Goal: Task Accomplishment & Management: Complete application form

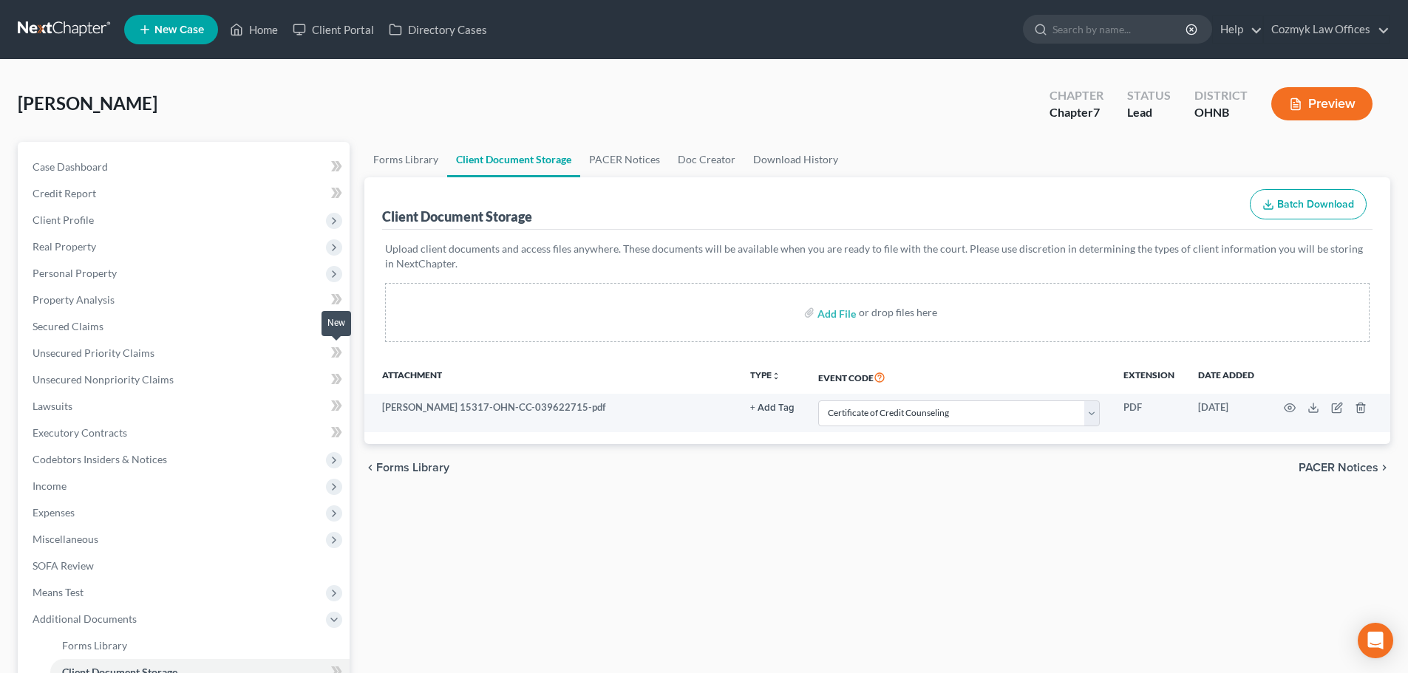
select select "5"
click at [97, 480] on span "Income" at bounding box center [185, 486] width 329 height 27
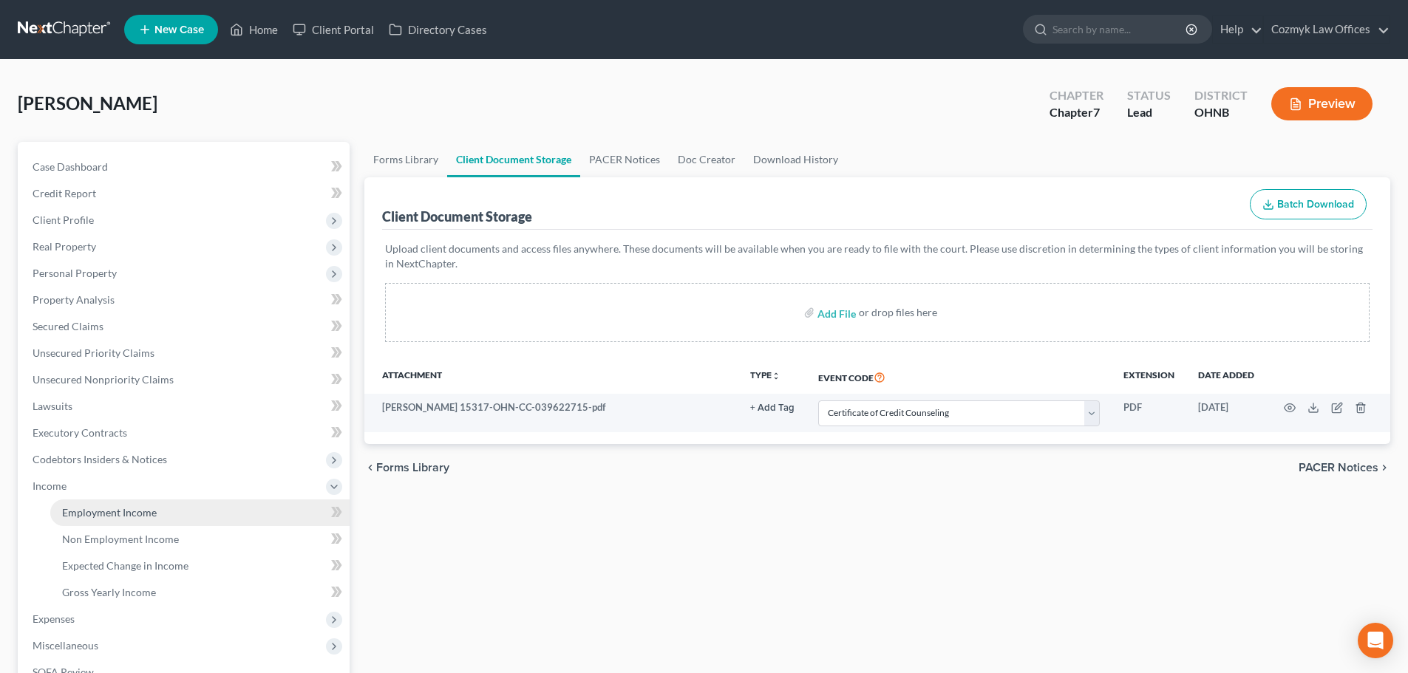
click at [194, 507] on link "Employment Income" at bounding box center [199, 512] width 299 height 27
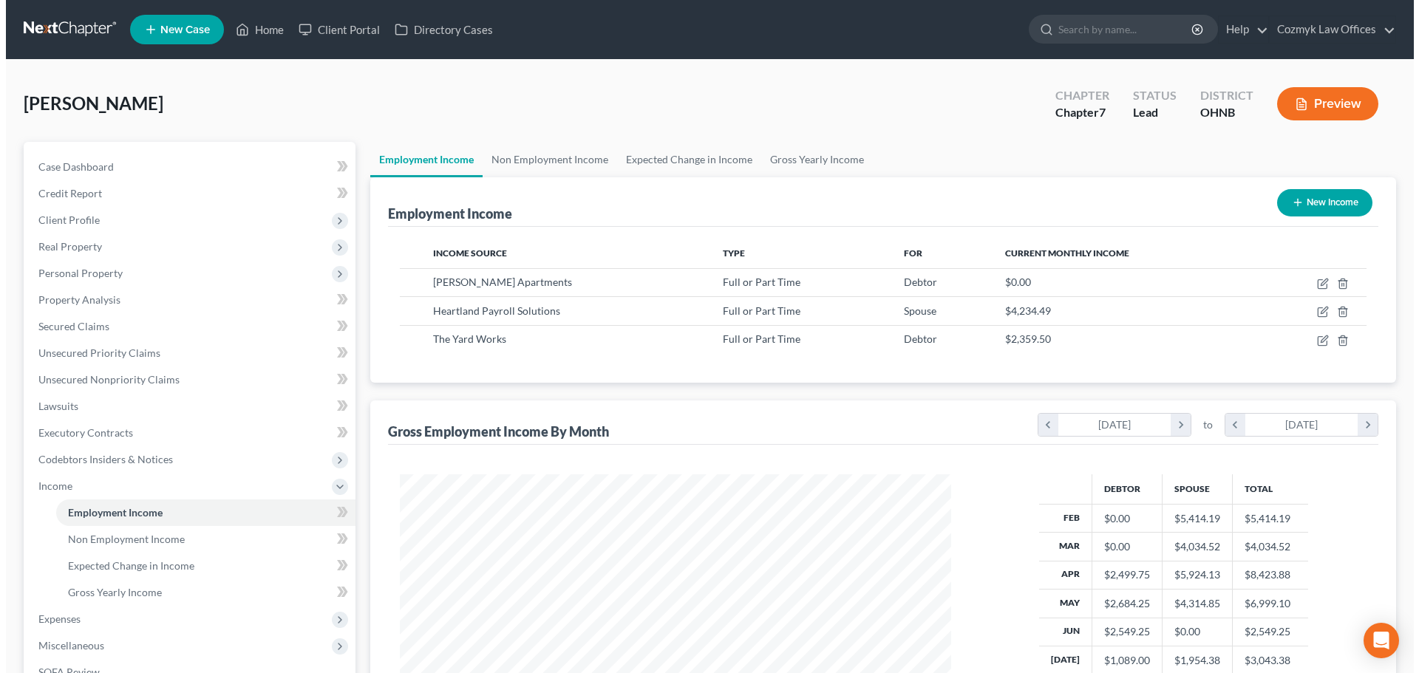
scroll to position [276, 581]
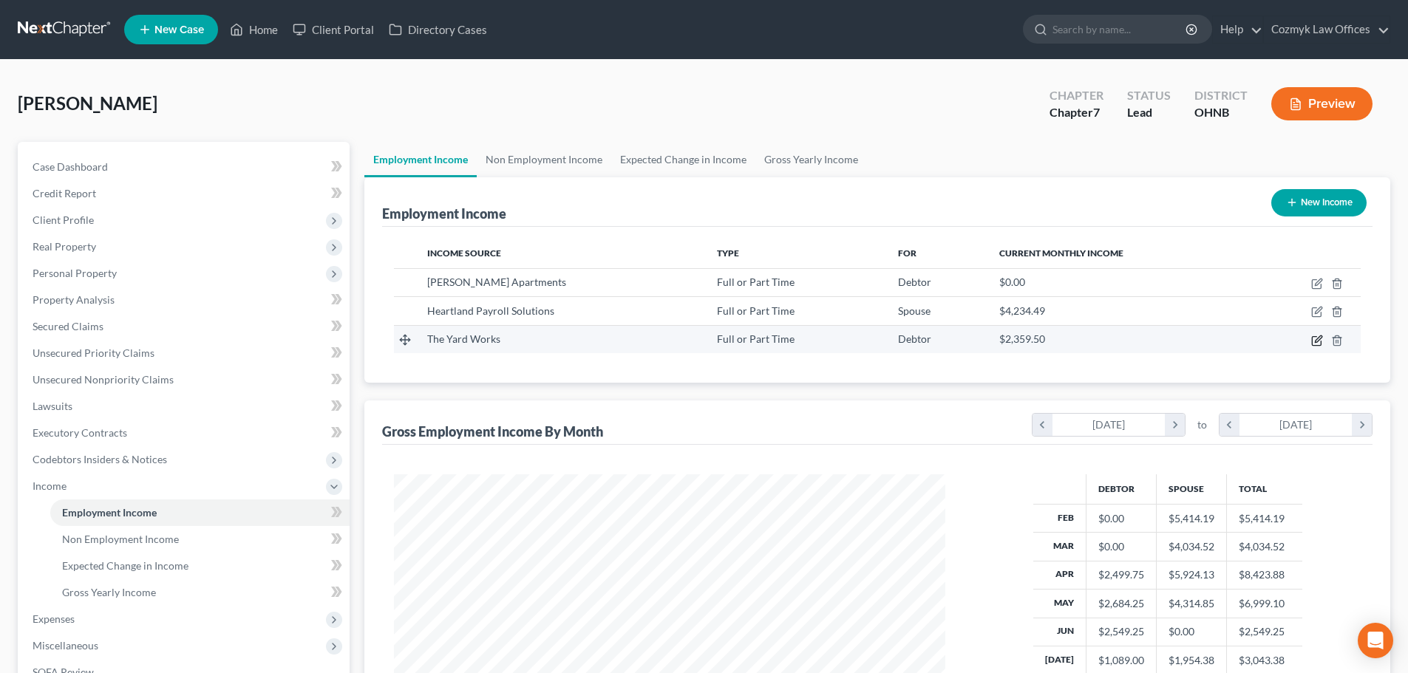
click at [1319, 339] on icon "button" at bounding box center [1317, 341] width 12 height 12
select select "0"
select select "36"
select select "2"
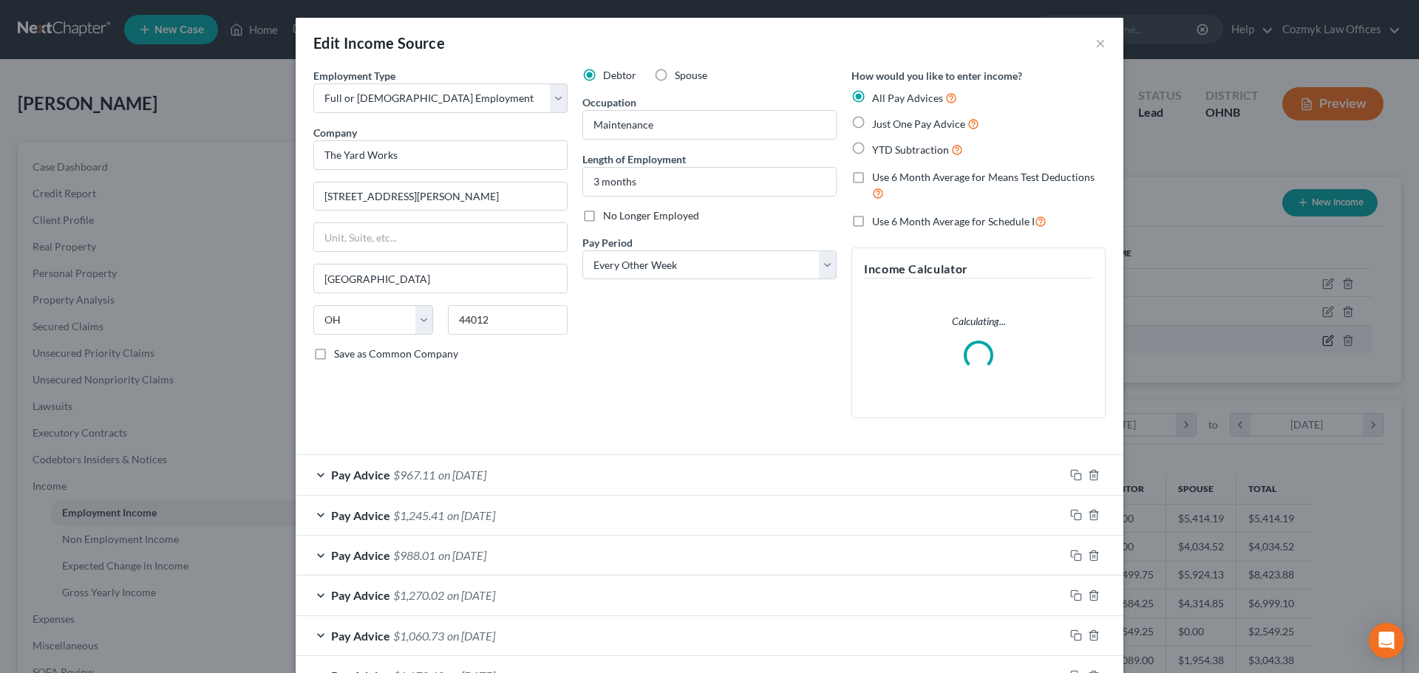
scroll to position [278, 586]
click at [603, 217] on label "No Longer Employed" at bounding box center [651, 215] width 96 height 15
click at [609, 217] on input "No Longer Employed" at bounding box center [614, 213] width 10 height 10
checkbox input "true"
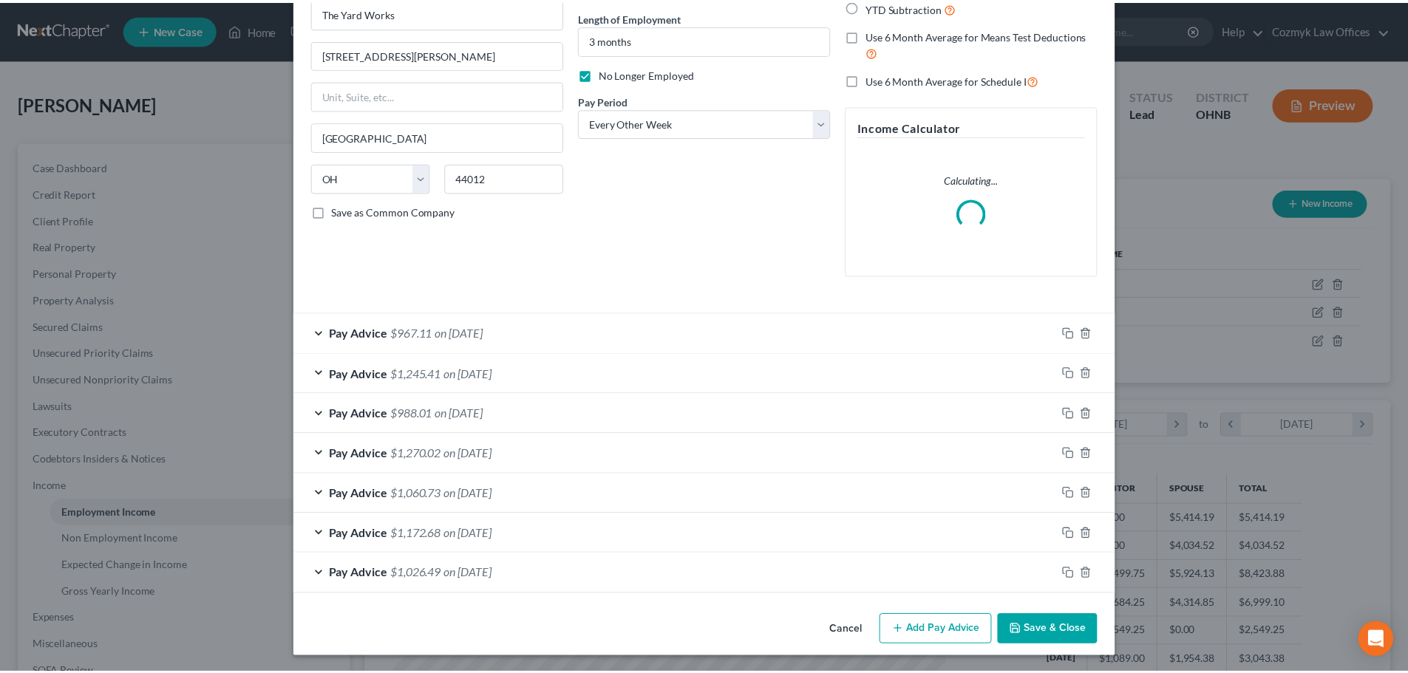
scroll to position [144, 0]
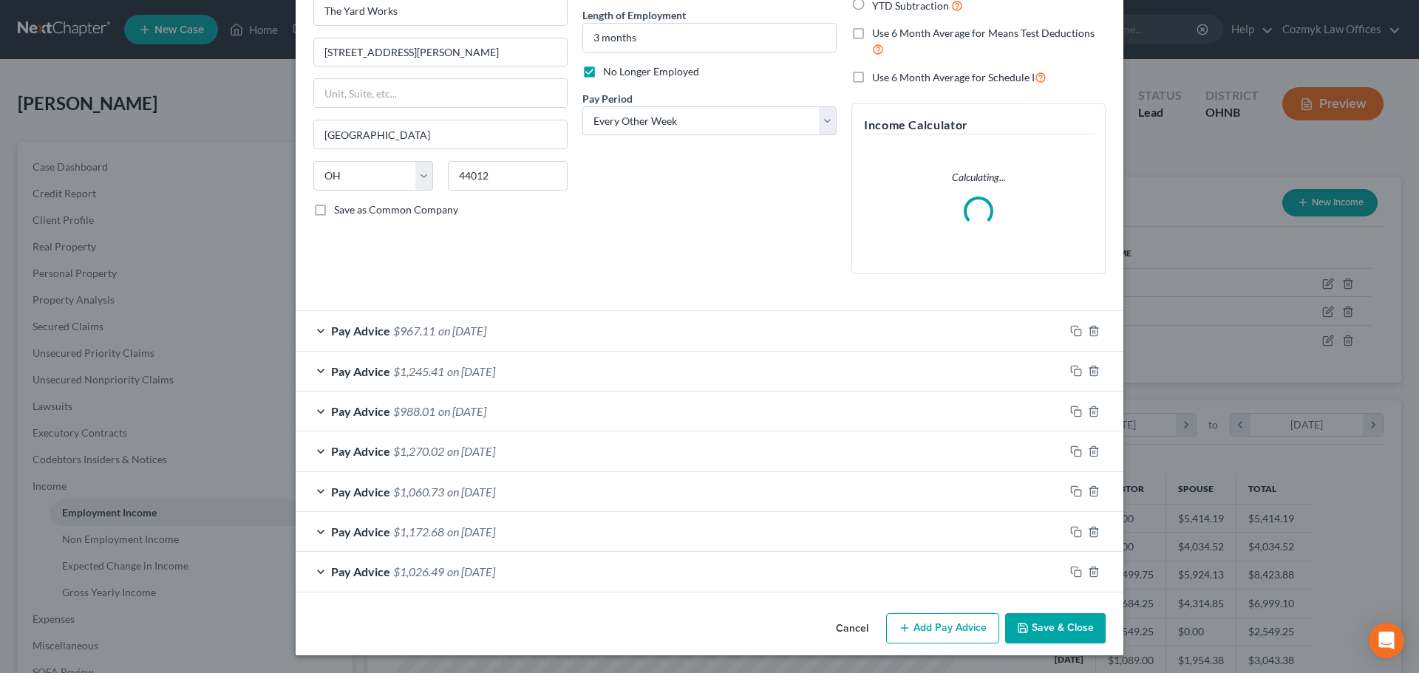
click at [1036, 625] on button "Save & Close" at bounding box center [1055, 628] width 100 height 31
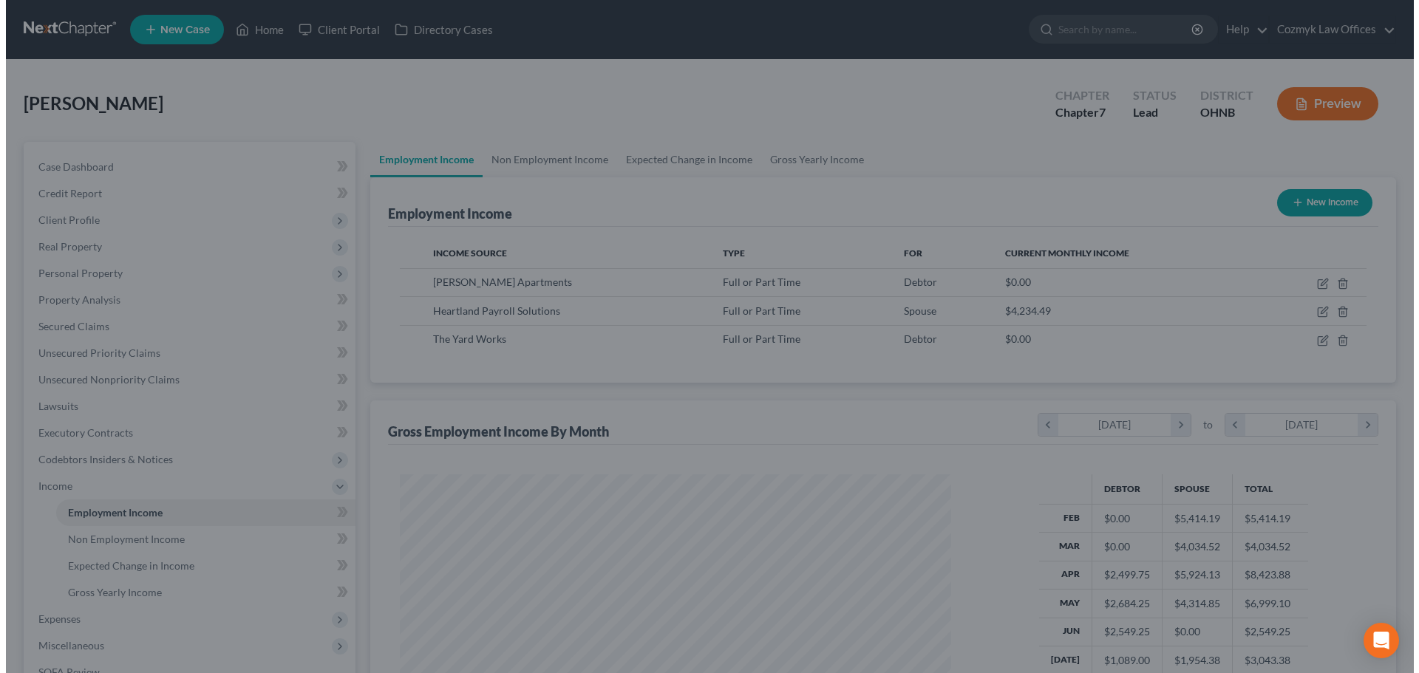
scroll to position [738605, 738300]
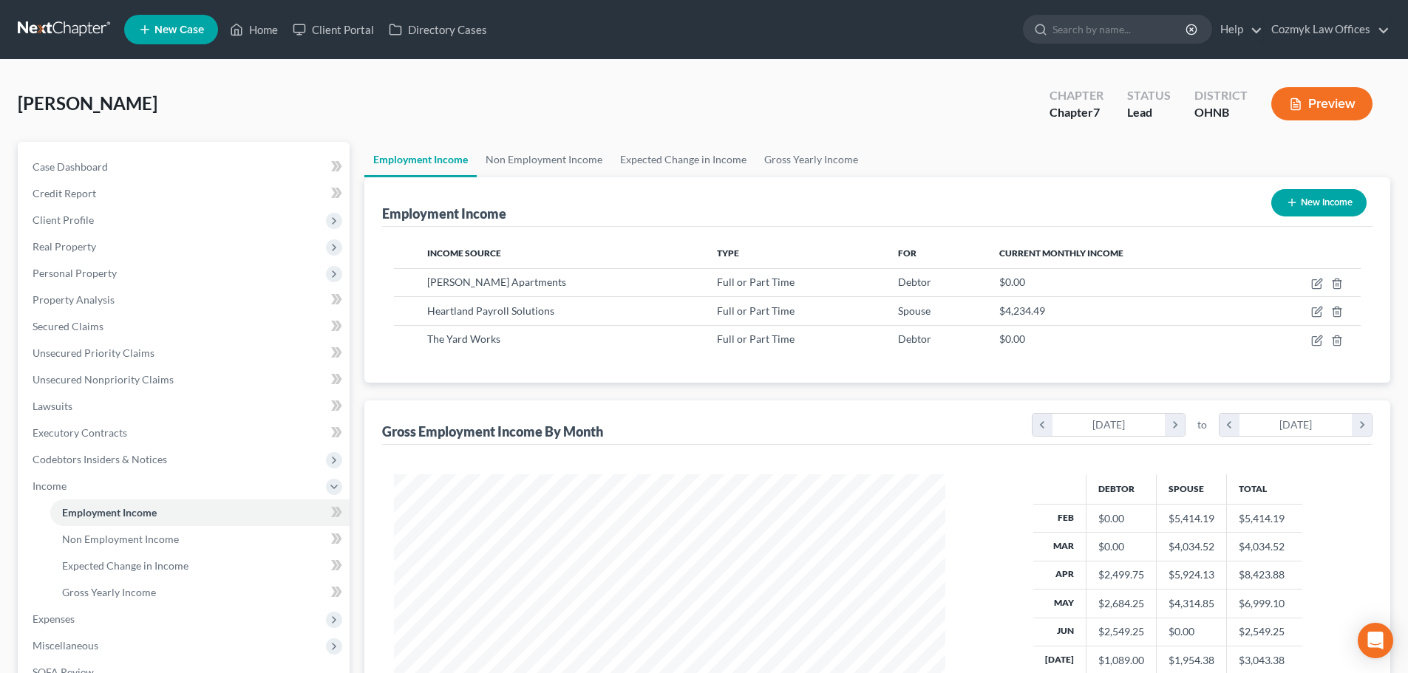
click at [1320, 194] on button "New Income" at bounding box center [1318, 202] width 95 height 27
select select "0"
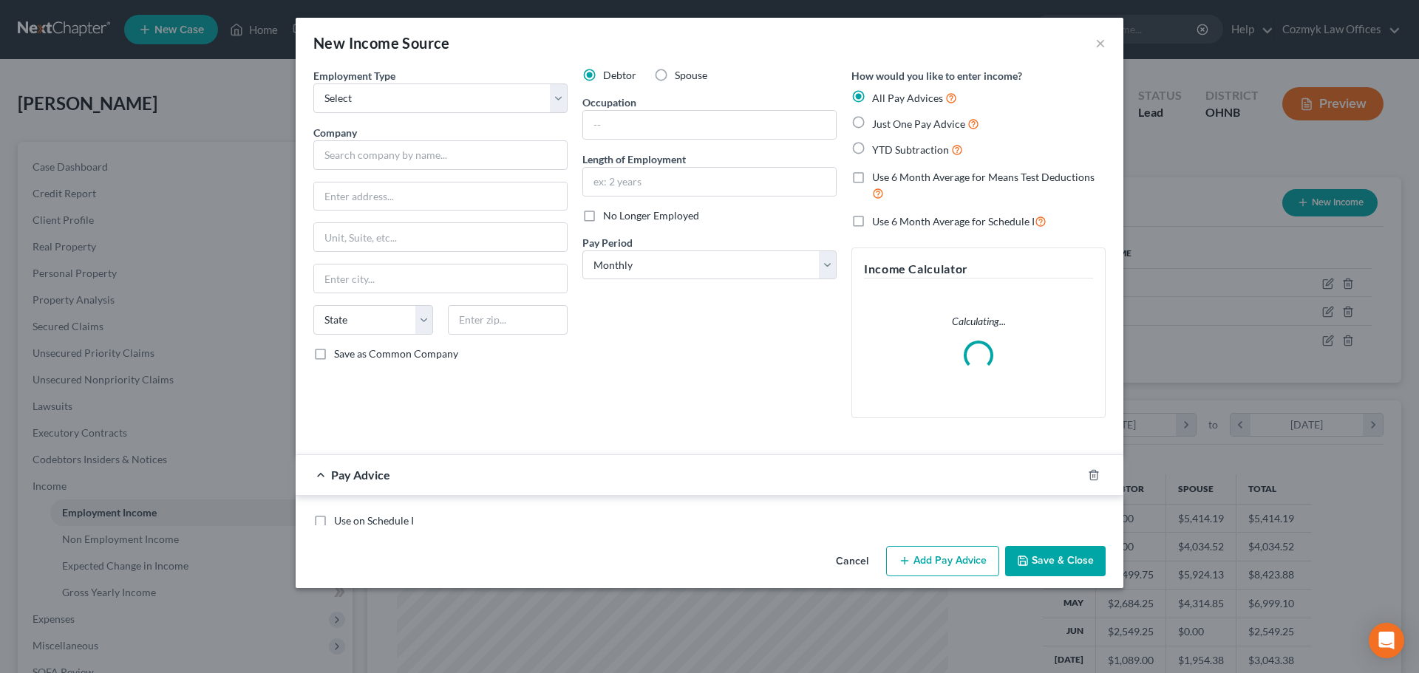
scroll to position [278, 586]
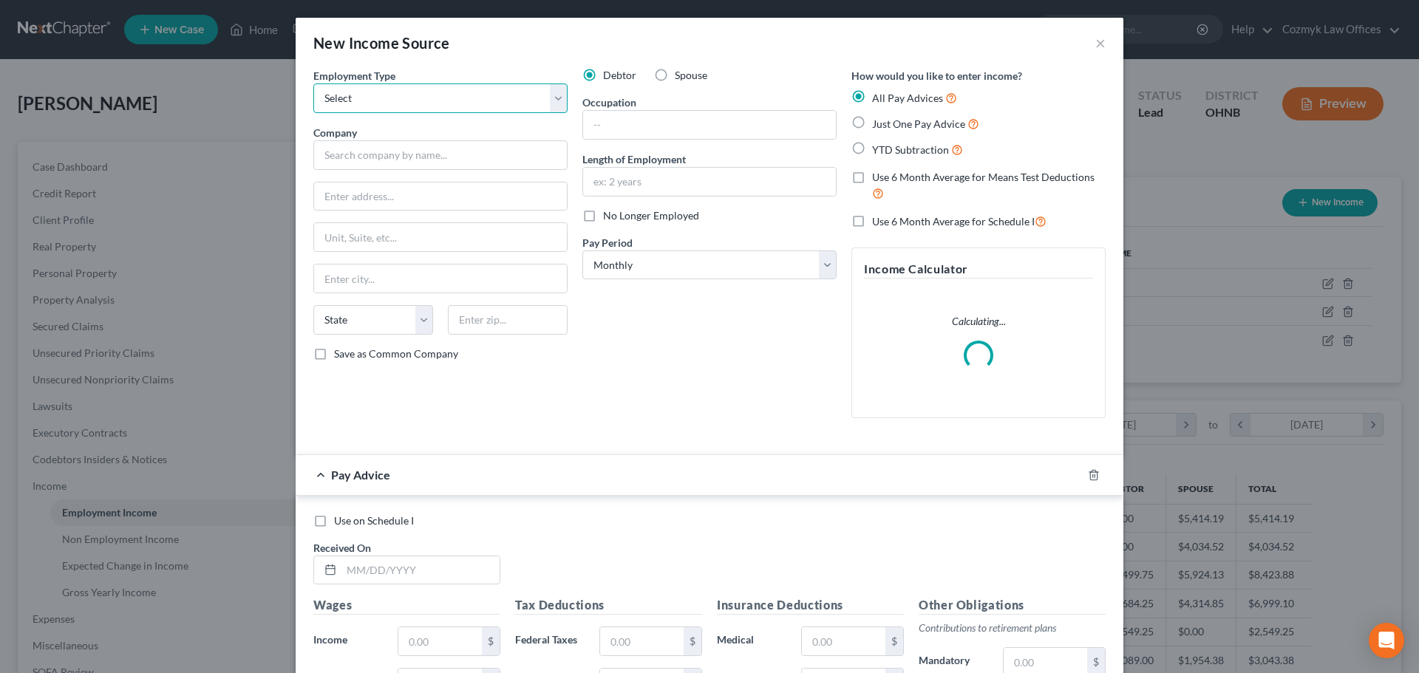
click at [344, 98] on select "Select Full or [DEMOGRAPHIC_DATA] Employment Self Employment" at bounding box center [440, 98] width 254 height 30
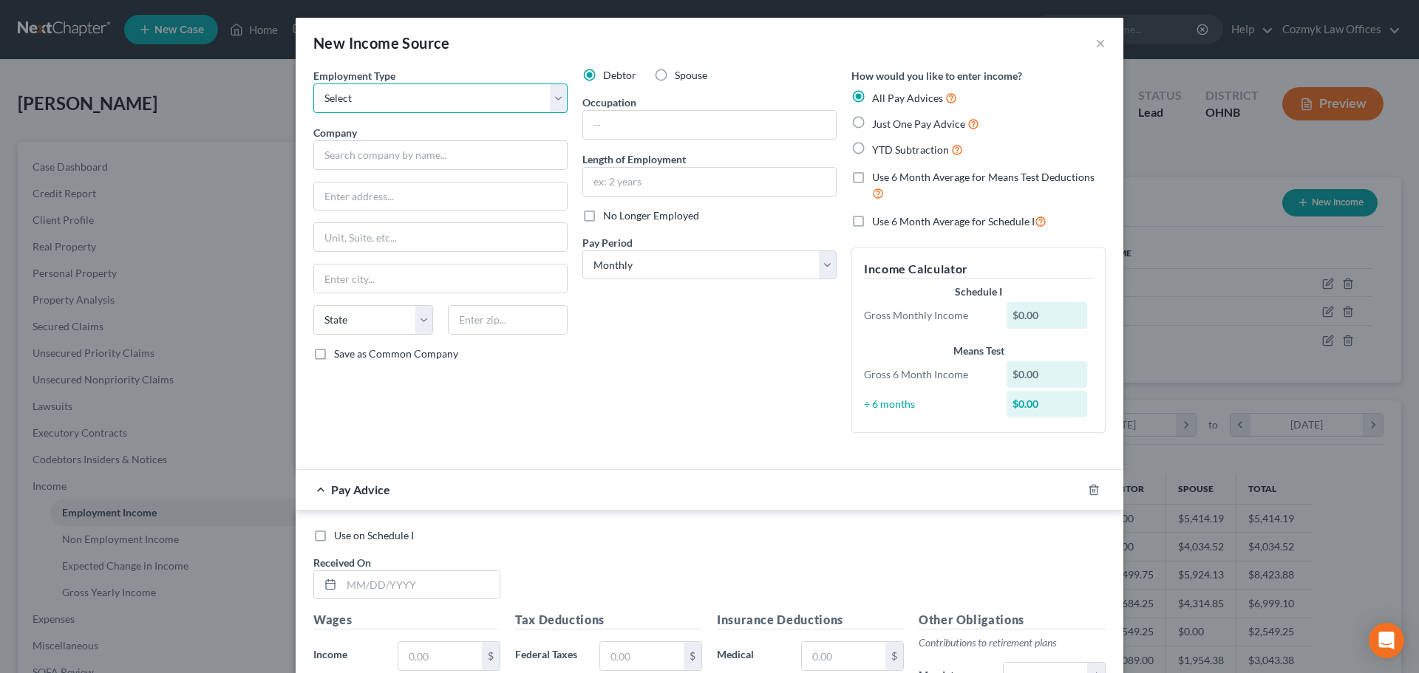
select select "0"
click at [313, 83] on select "Select Full or [DEMOGRAPHIC_DATA] Employment Self Employment" at bounding box center [440, 98] width 254 height 30
click at [351, 163] on input "text" at bounding box center [440, 155] width 254 height 30
type input "Conrads Tire Service"
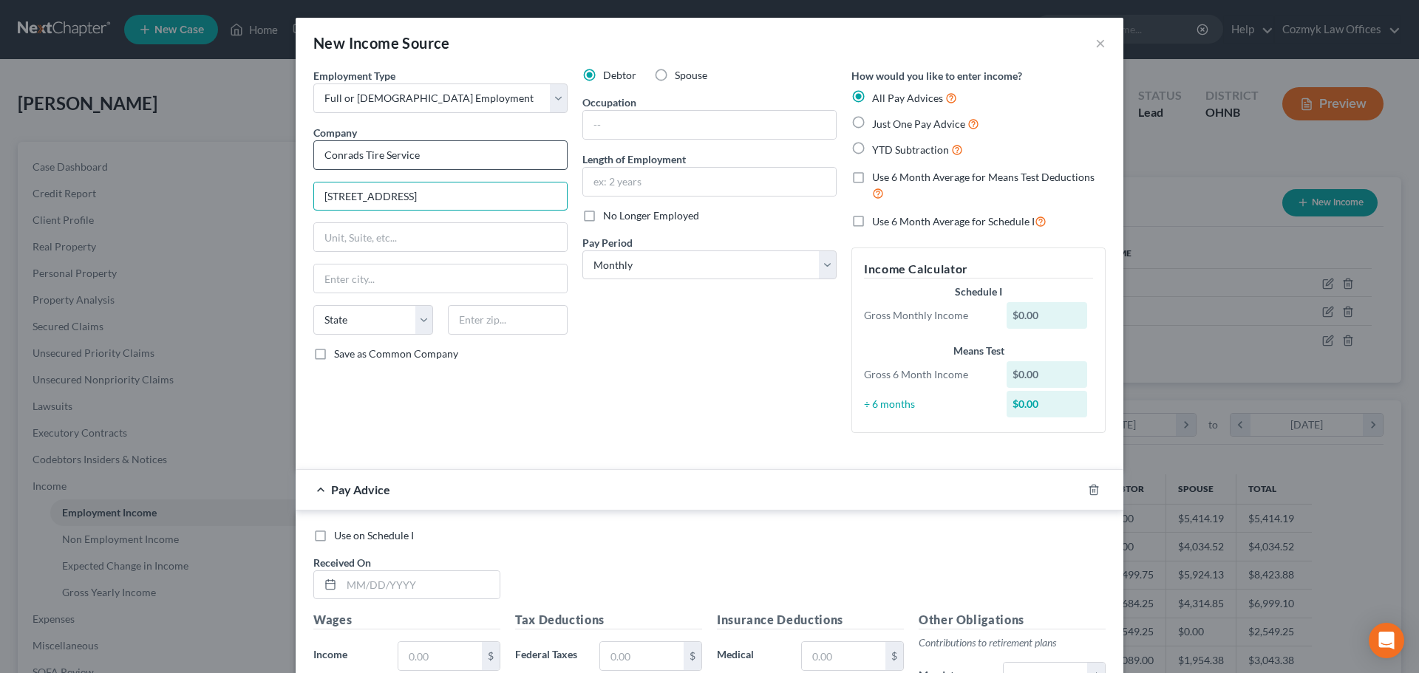
type input "[STREET_ADDRESS]"
type input "44111"
type input "[GEOGRAPHIC_DATA]"
select select "36"
click at [340, 347] on input "Save as Common Company" at bounding box center [345, 352] width 10 height 10
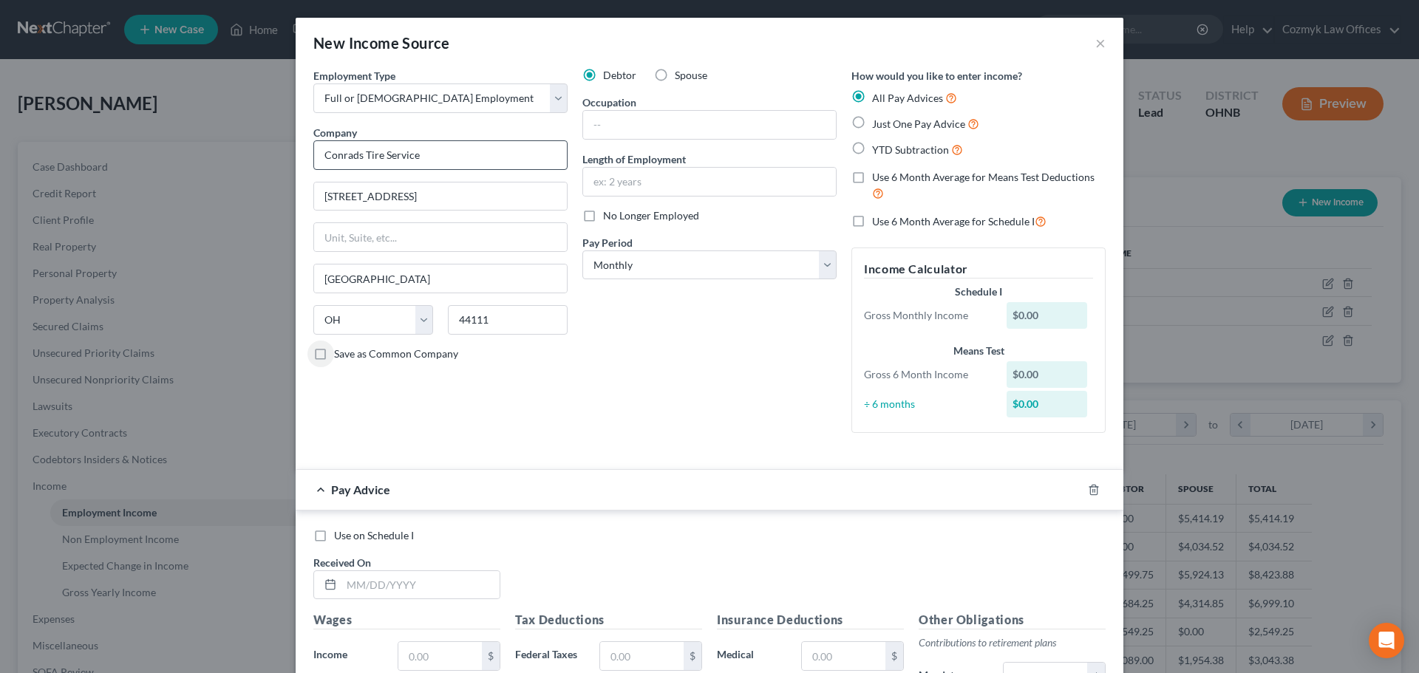
checkbox input "true"
type input "Technician"
type input "1 month"
select select "3"
click at [420, 590] on input "text" at bounding box center [420, 585] width 158 height 28
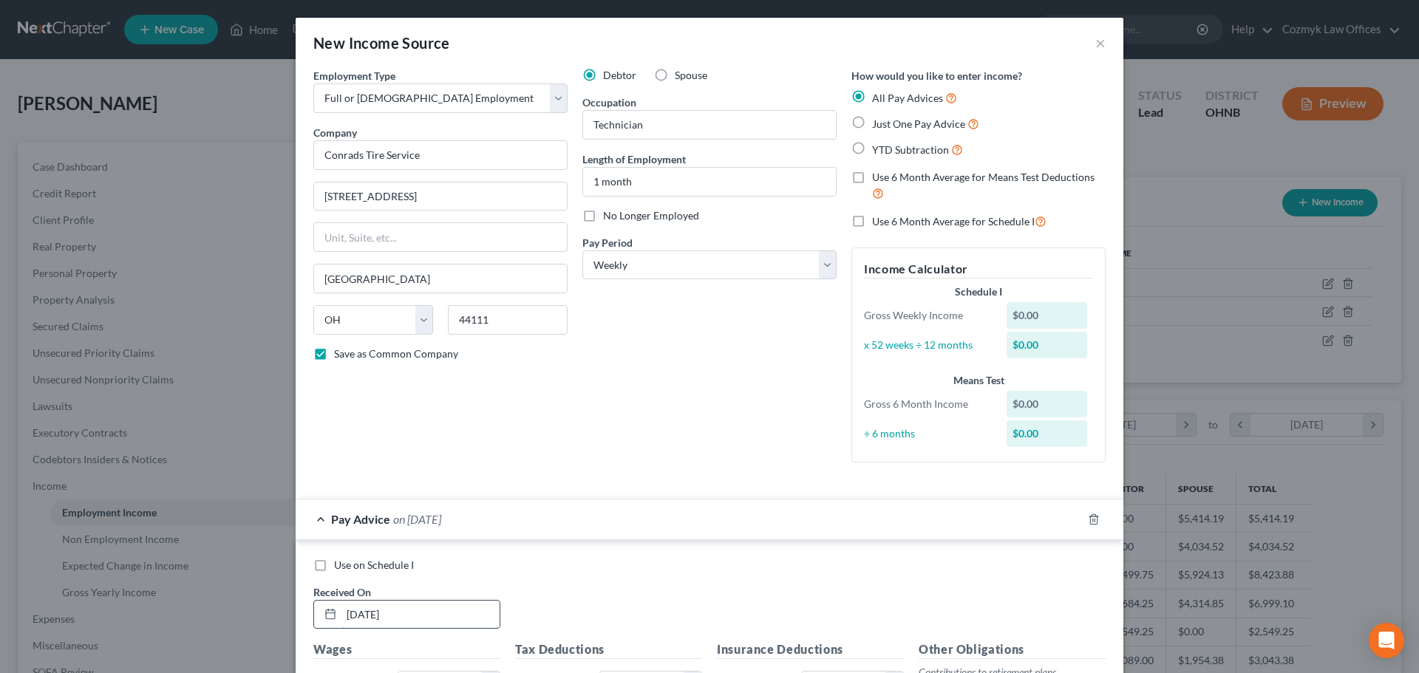
type input "[DATE]"
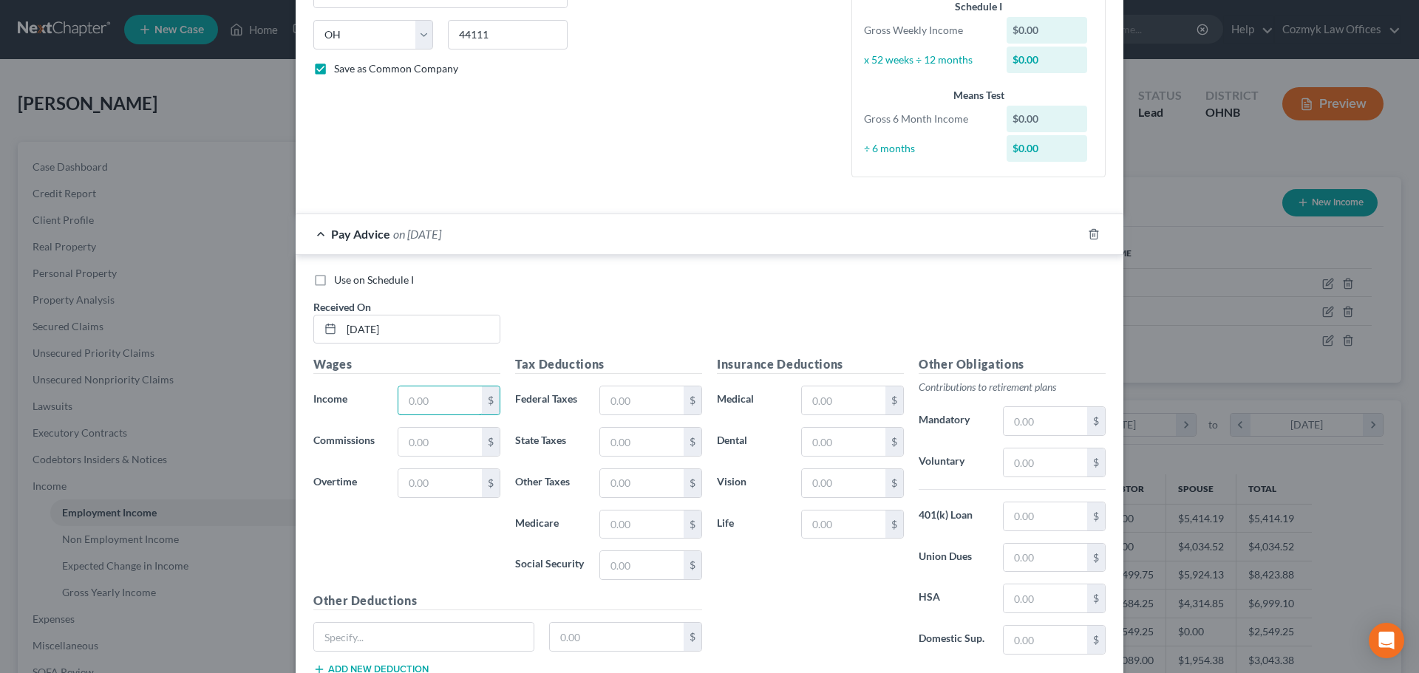
scroll to position [322, 0]
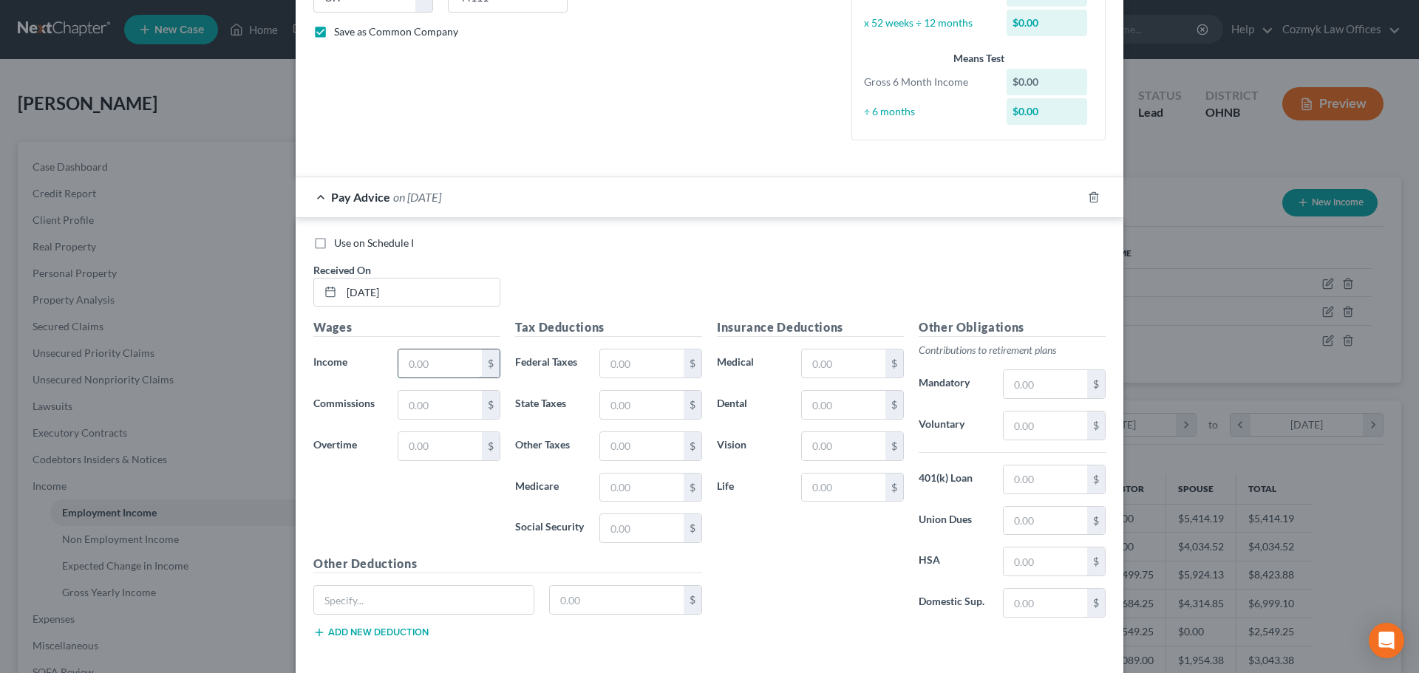
click at [427, 365] on input "text" at bounding box center [439, 363] width 83 height 28
type input "712.24"
type input "10.13"
type input "10.68"
type input "10.33"
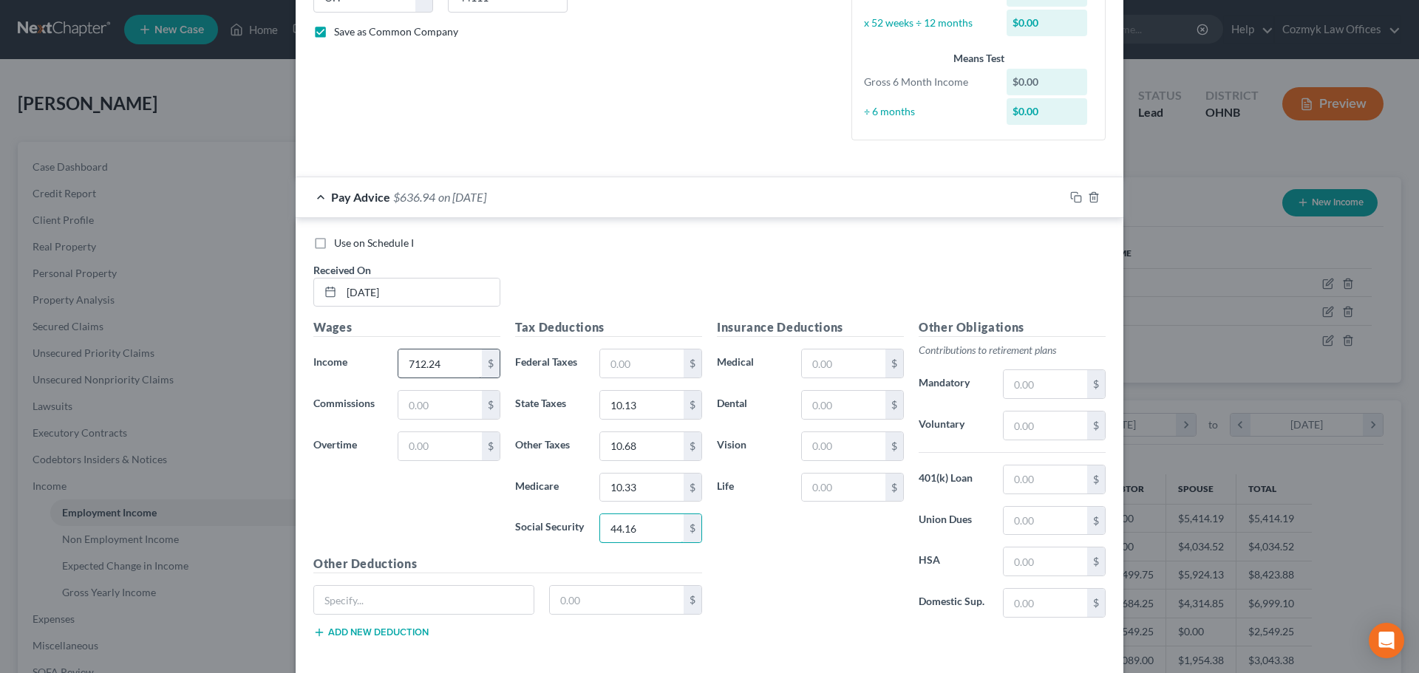
type input "44.16"
click at [622, 211] on div "Pay Advice $636.94 on [DATE]" at bounding box center [680, 196] width 768 height 39
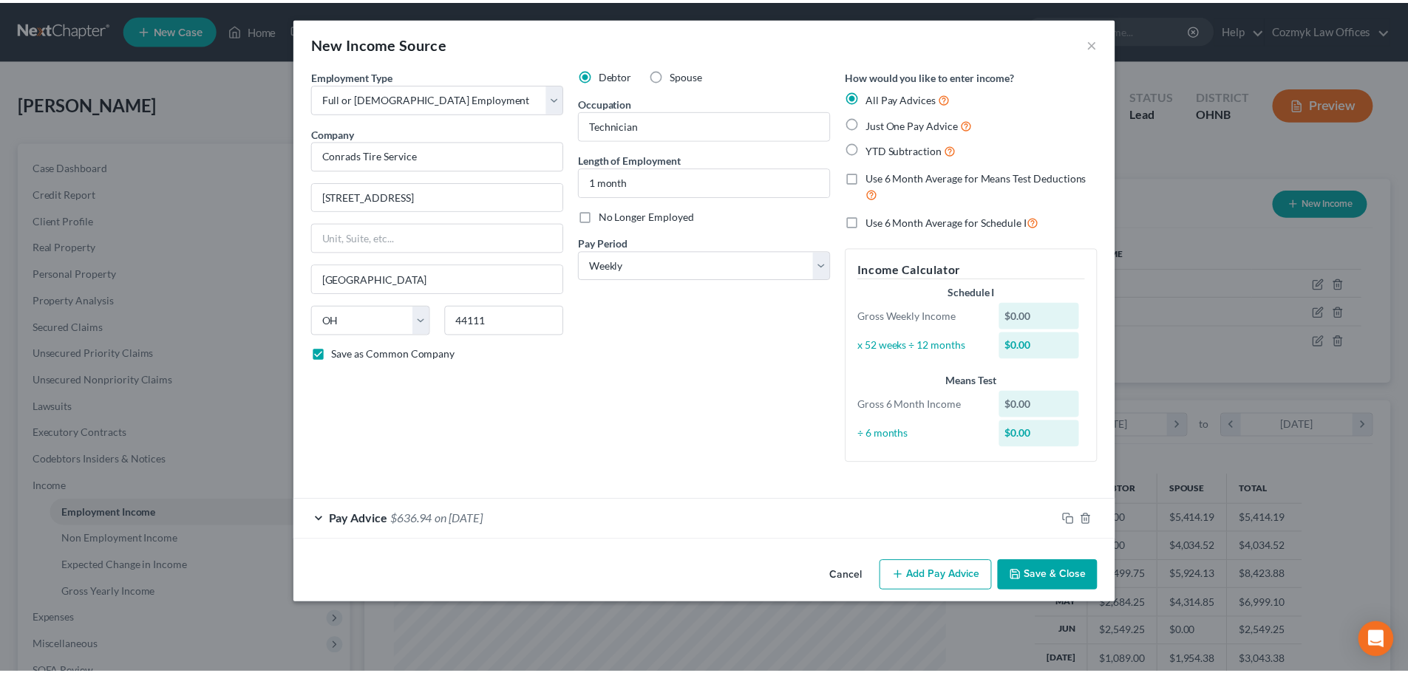
scroll to position [0, 0]
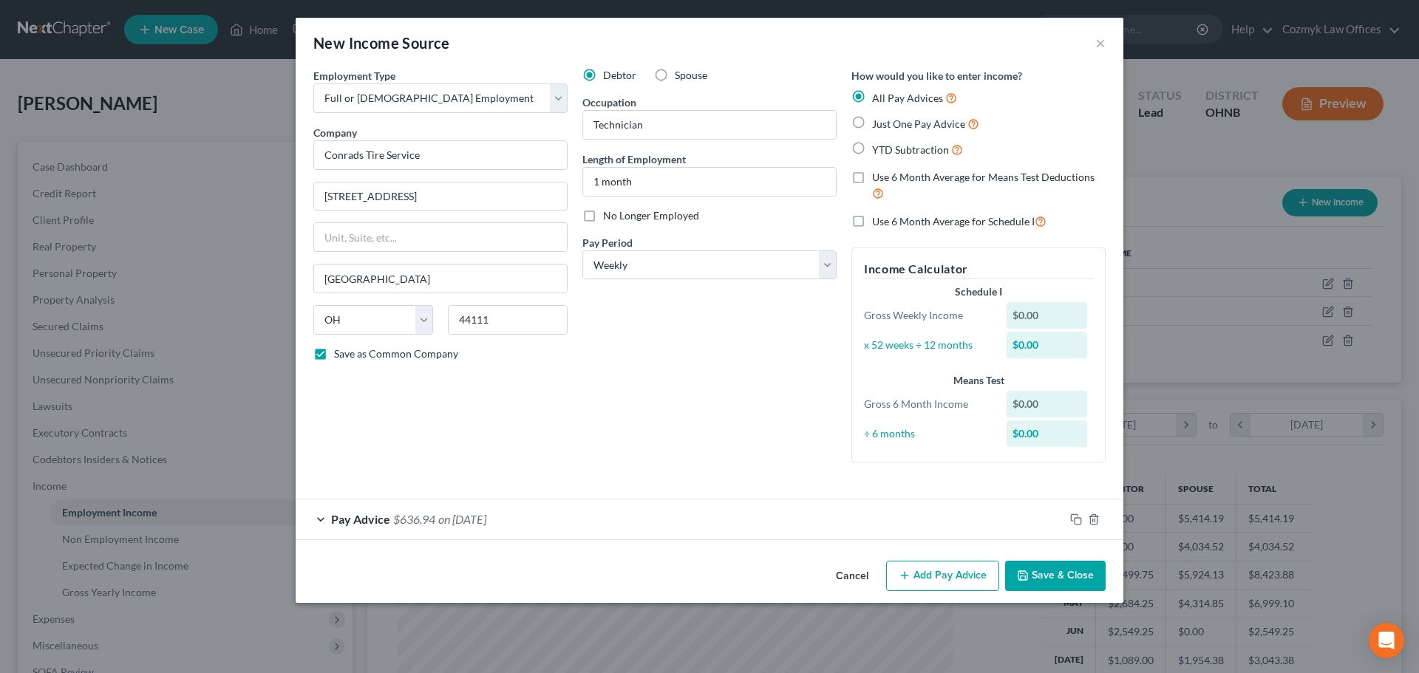
click at [1081, 581] on button "Save & Close" at bounding box center [1055, 576] width 100 height 31
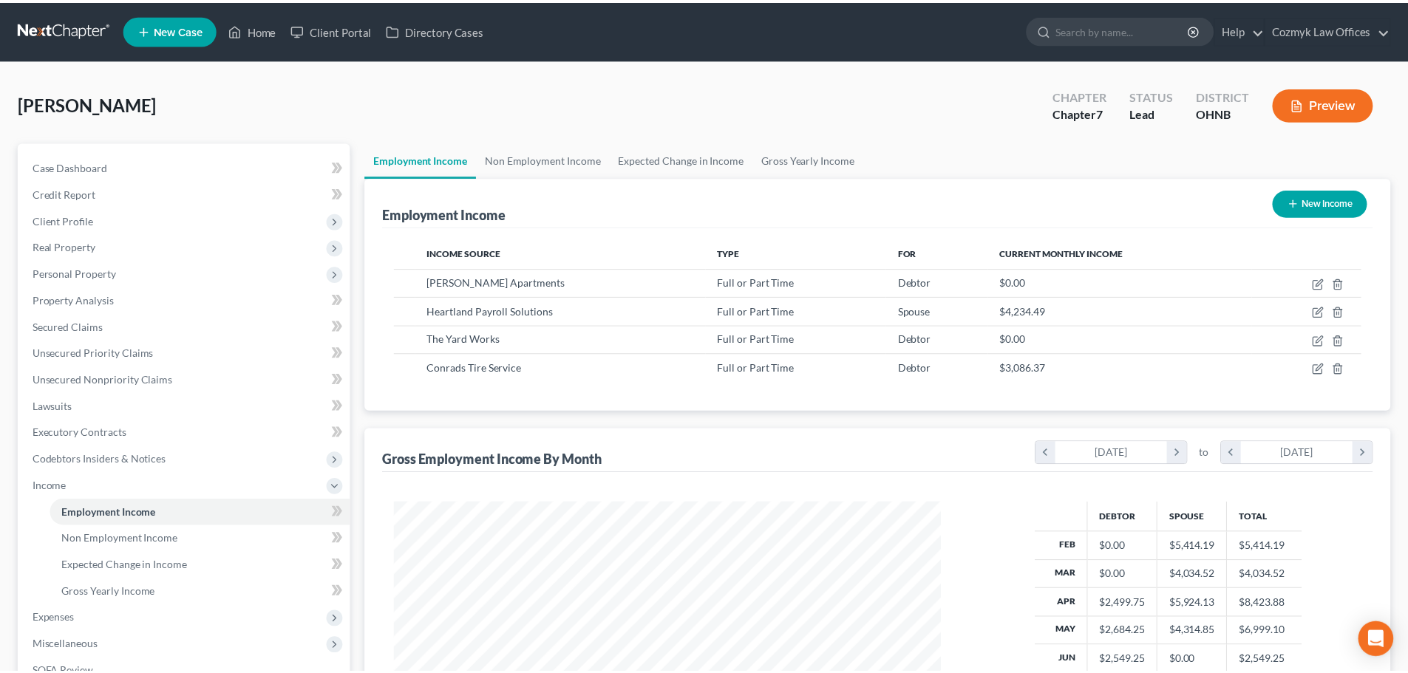
scroll to position [738605, 738300]
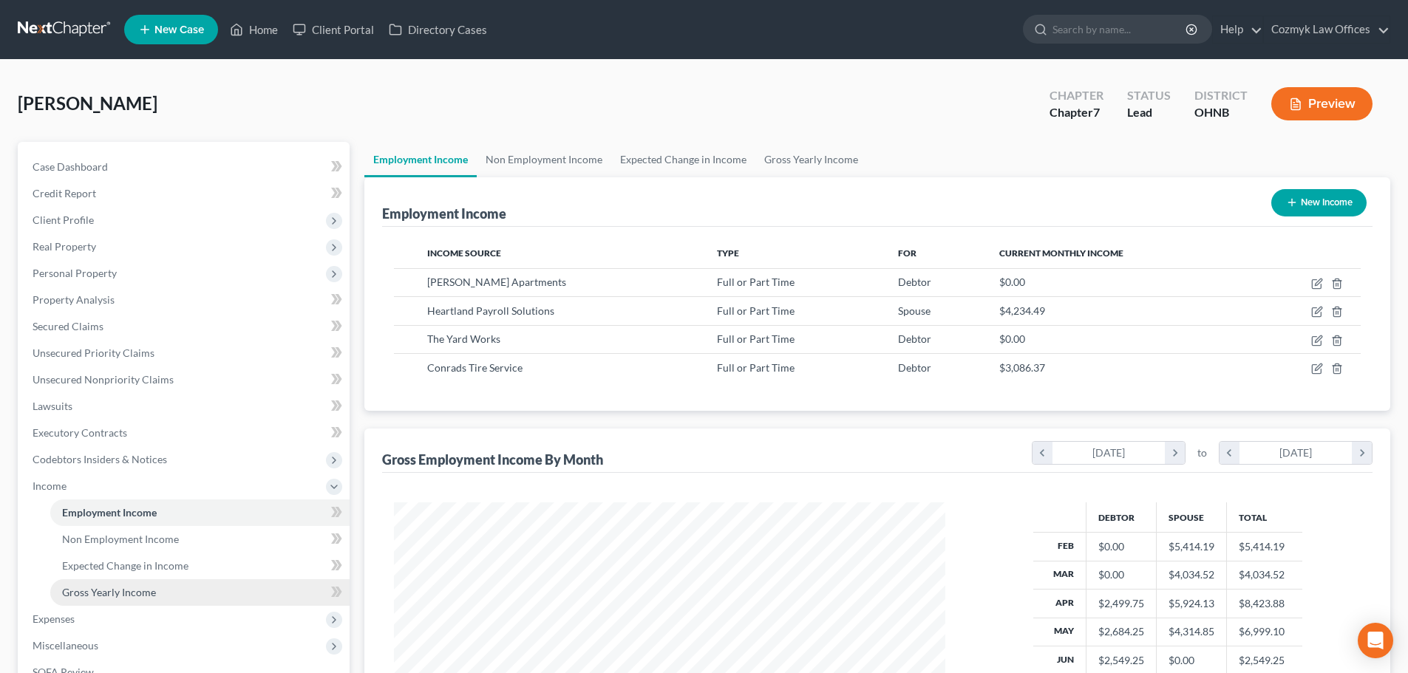
click at [233, 597] on link "Gross Yearly Income" at bounding box center [199, 592] width 299 height 27
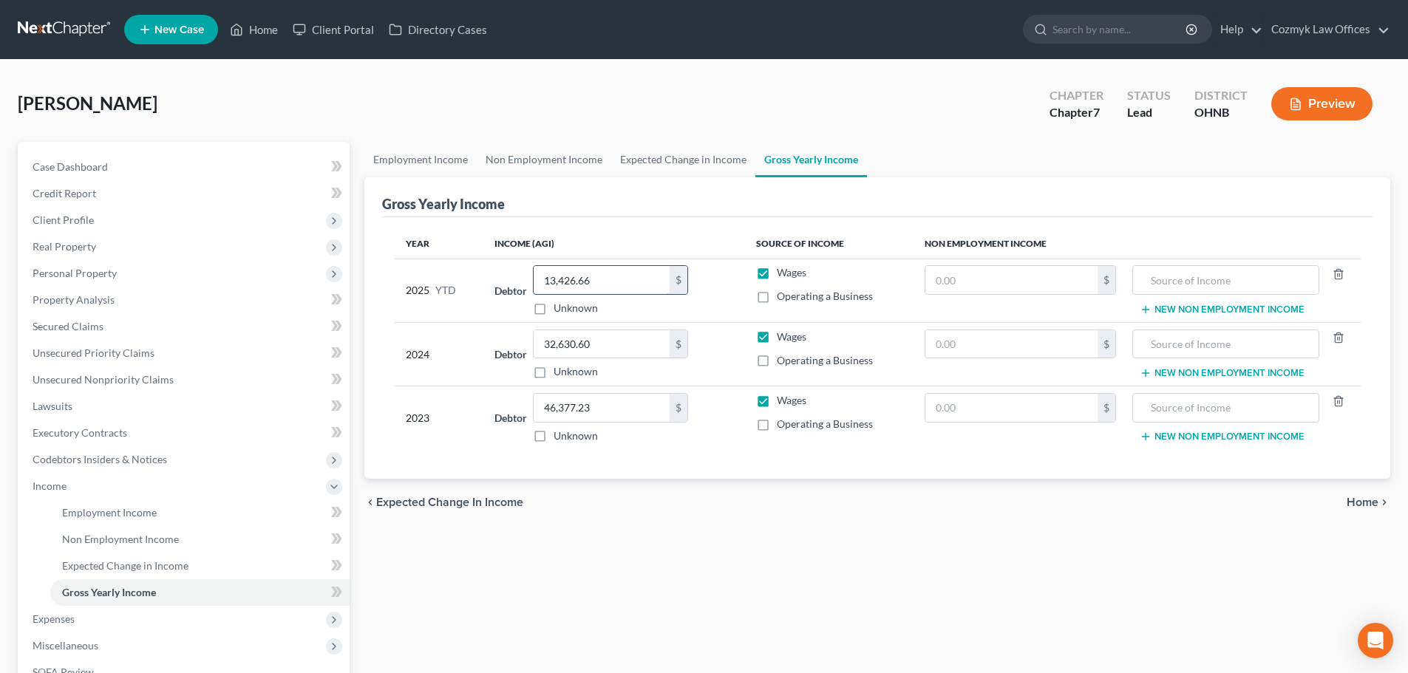
click at [610, 279] on input "13,426.66" at bounding box center [601, 280] width 136 height 28
type input "14,138.90"
click at [212, 509] on link "Employment Income" at bounding box center [199, 512] width 299 height 27
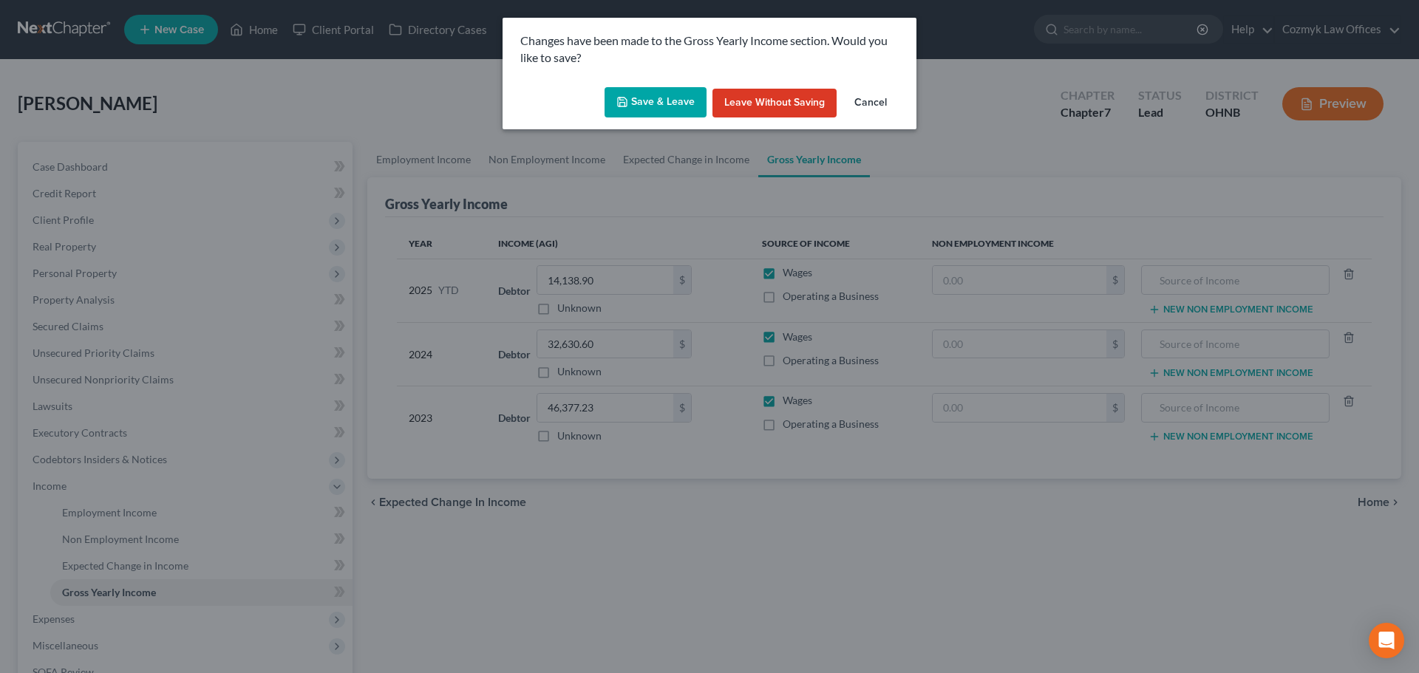
click at [619, 98] on icon "button" at bounding box center [622, 102] width 12 height 12
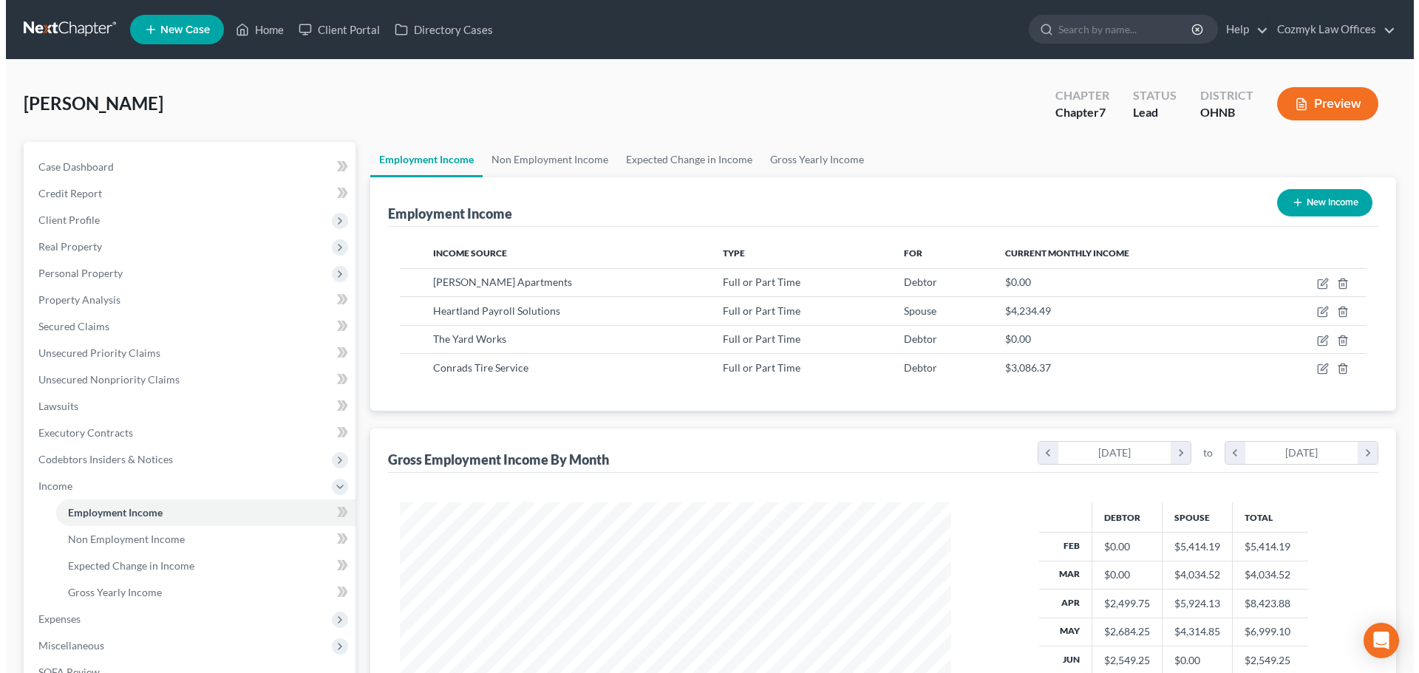
scroll to position [276, 581]
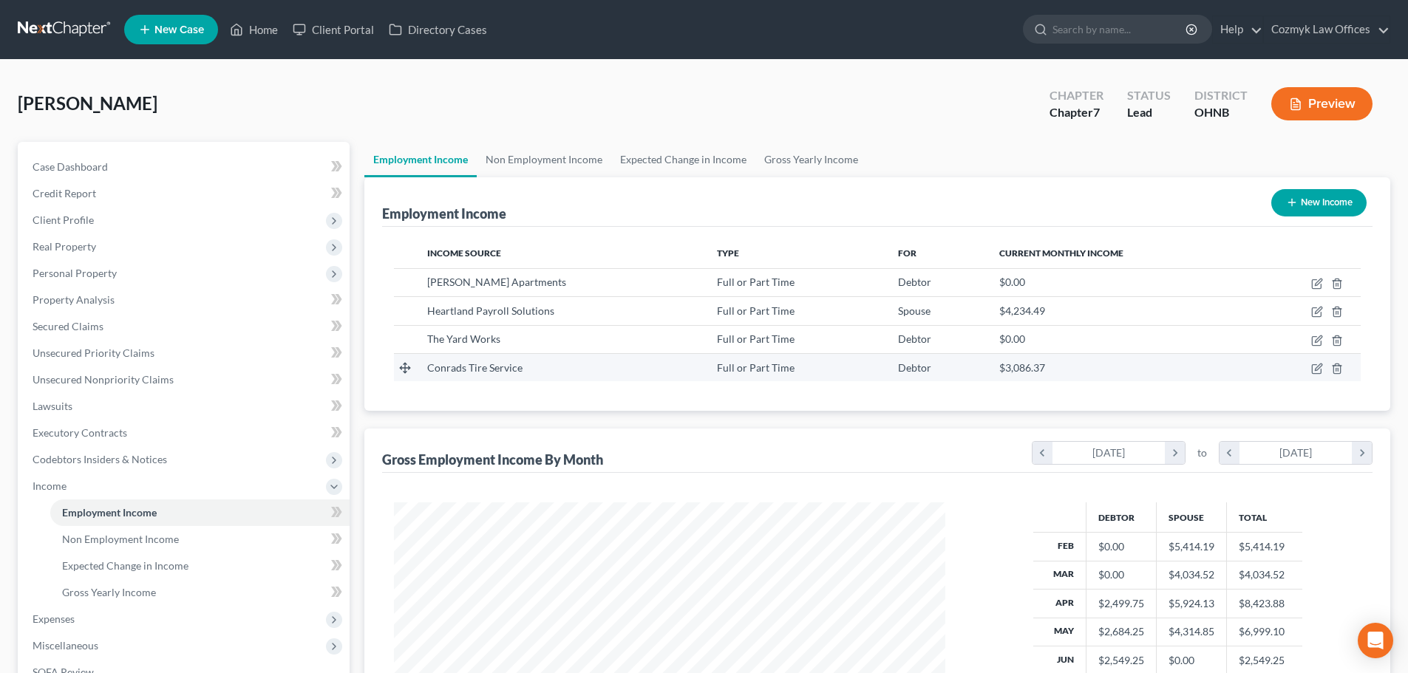
click at [1000, 372] on span "$3,086.37" at bounding box center [1022, 367] width 46 height 13
click at [1322, 372] on icon "button" at bounding box center [1317, 369] width 12 height 12
select select "0"
select select "36"
select select "3"
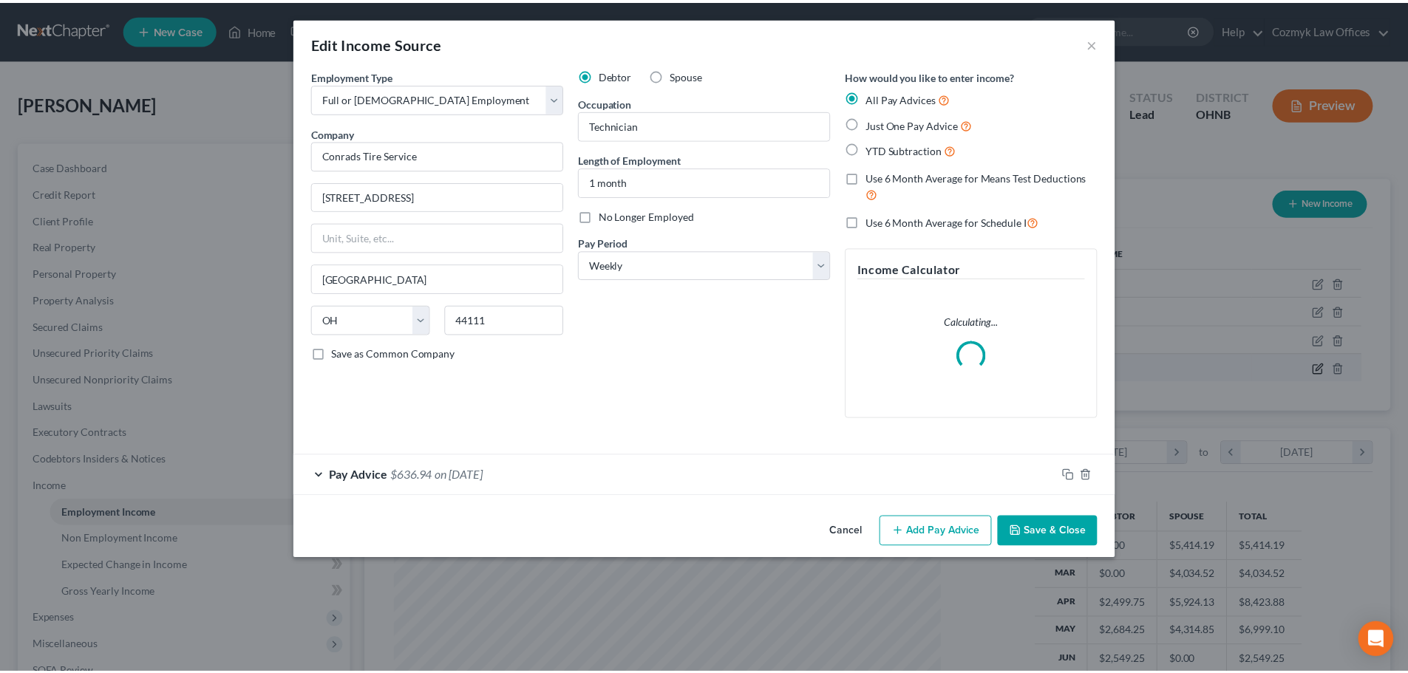
scroll to position [278, 586]
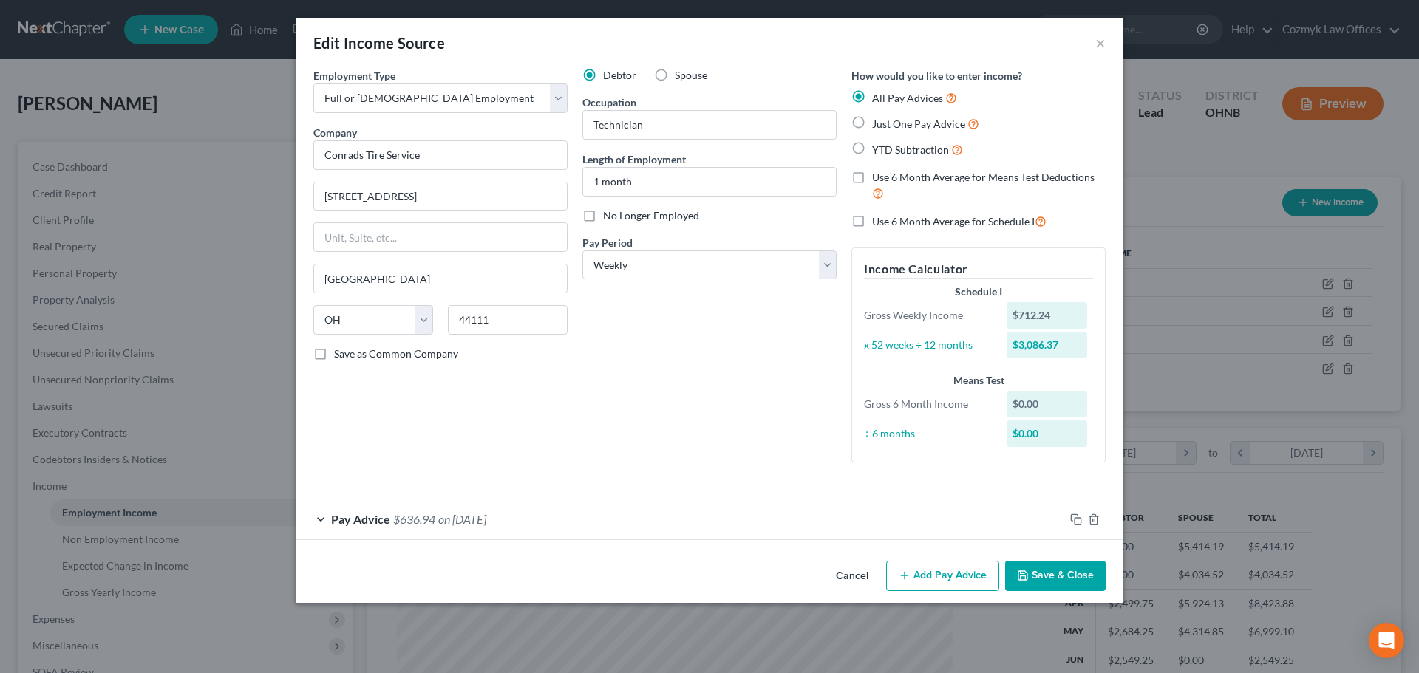
drag, startPoint x: 848, startPoint y: 579, endPoint x: 757, endPoint y: 380, distance: 219.2
click at [848, 579] on button "Cancel" at bounding box center [852, 577] width 56 height 30
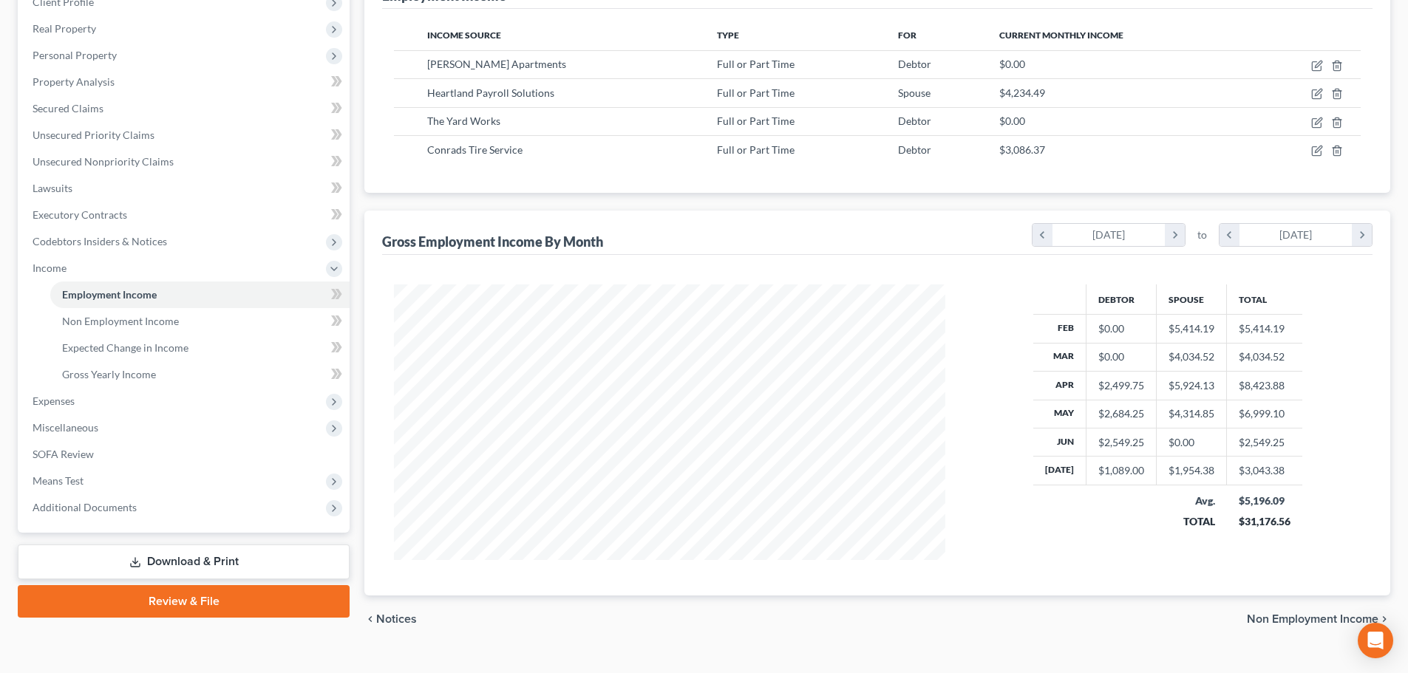
scroll to position [222, 0]
